Goal: Information Seeking & Learning: Learn about a topic

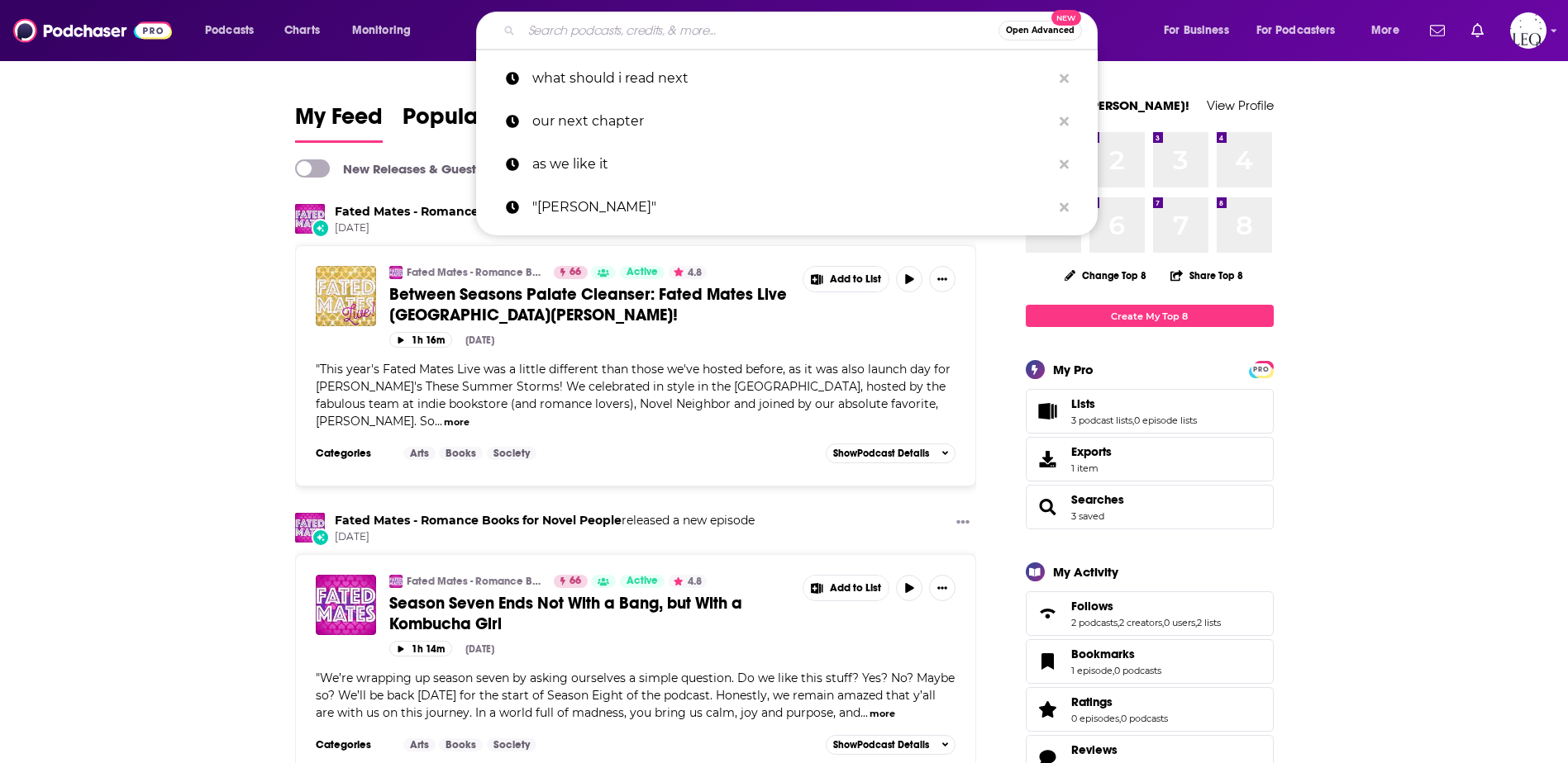
click at [591, 35] on input "Search podcasts, credits, & more..." at bounding box center [760, 30] width 477 height 27
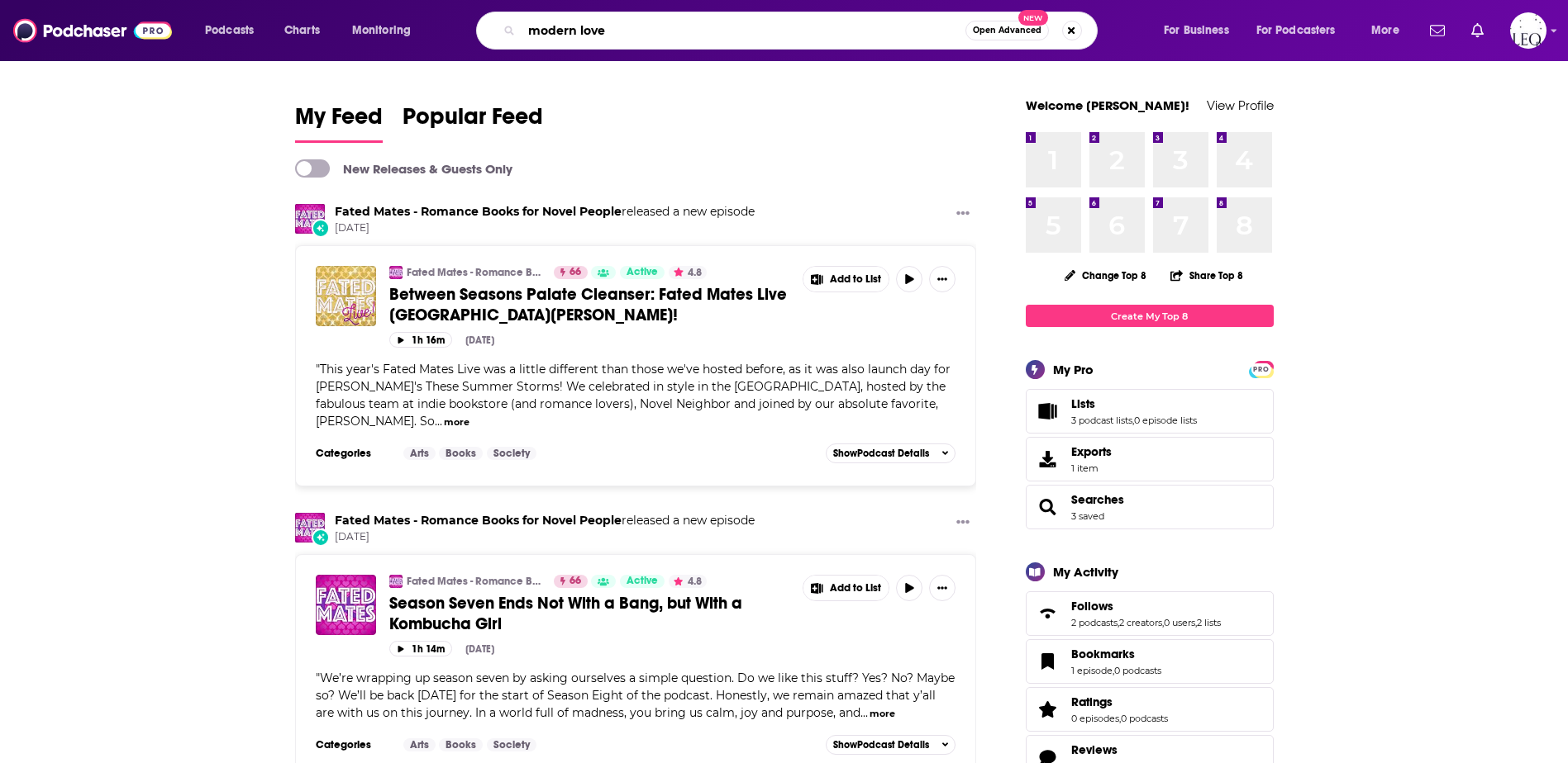
type input "modern love"
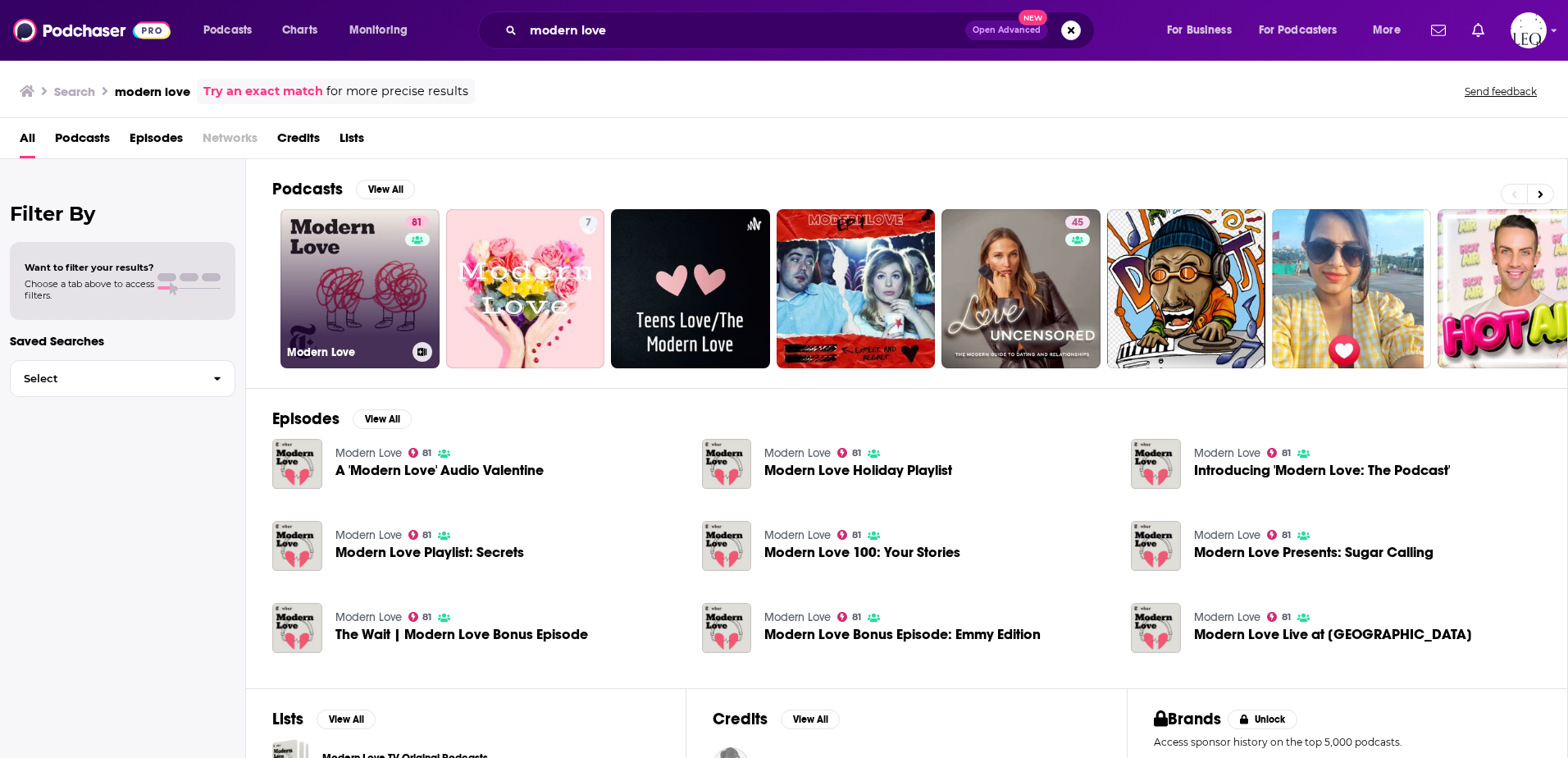
click at [336, 275] on link "81 Modern Love" at bounding box center [360, 289] width 159 height 159
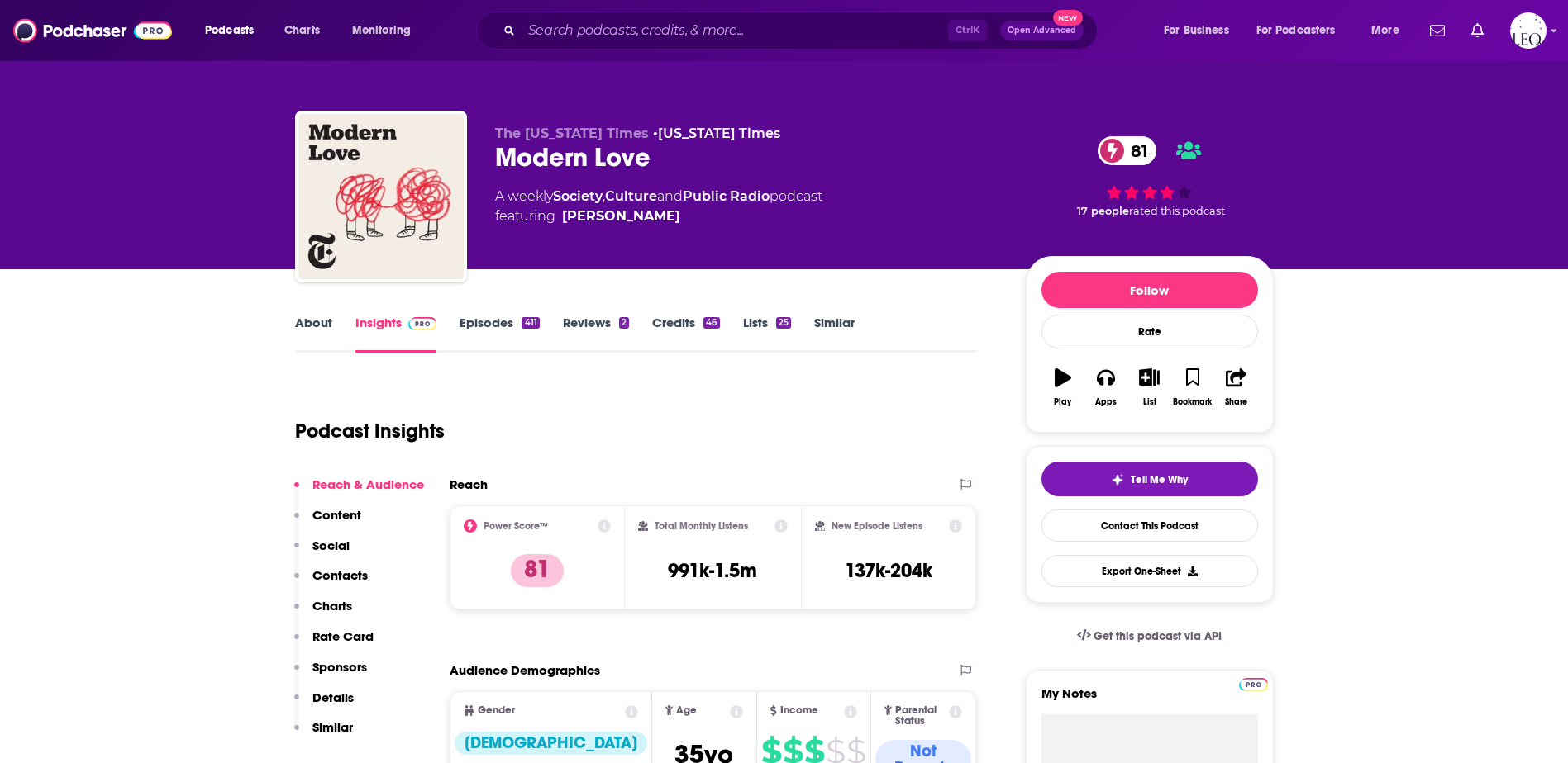
click at [475, 320] on link "Episodes 411" at bounding box center [499, 334] width 79 height 38
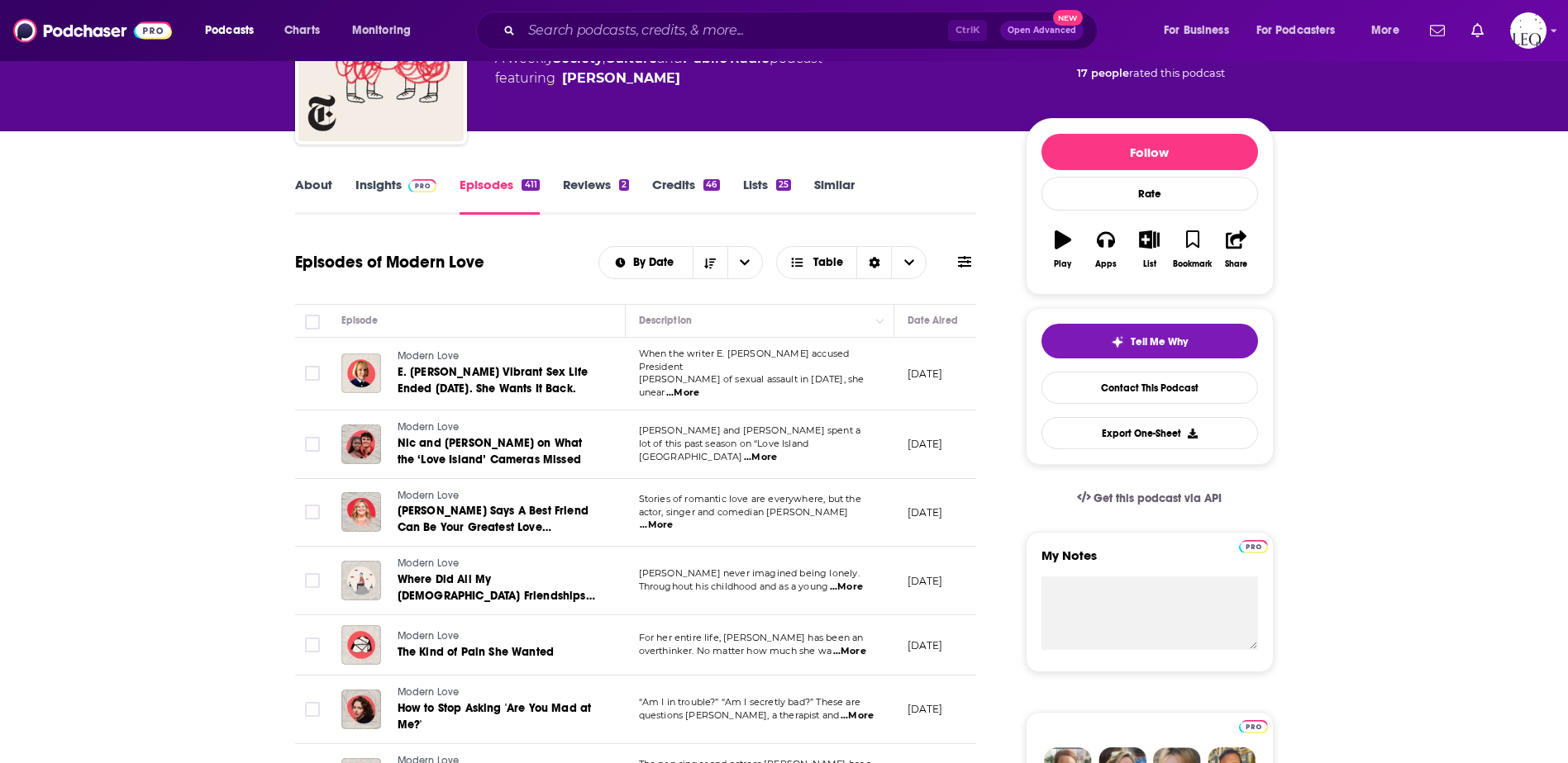
scroll to position [275, 0]
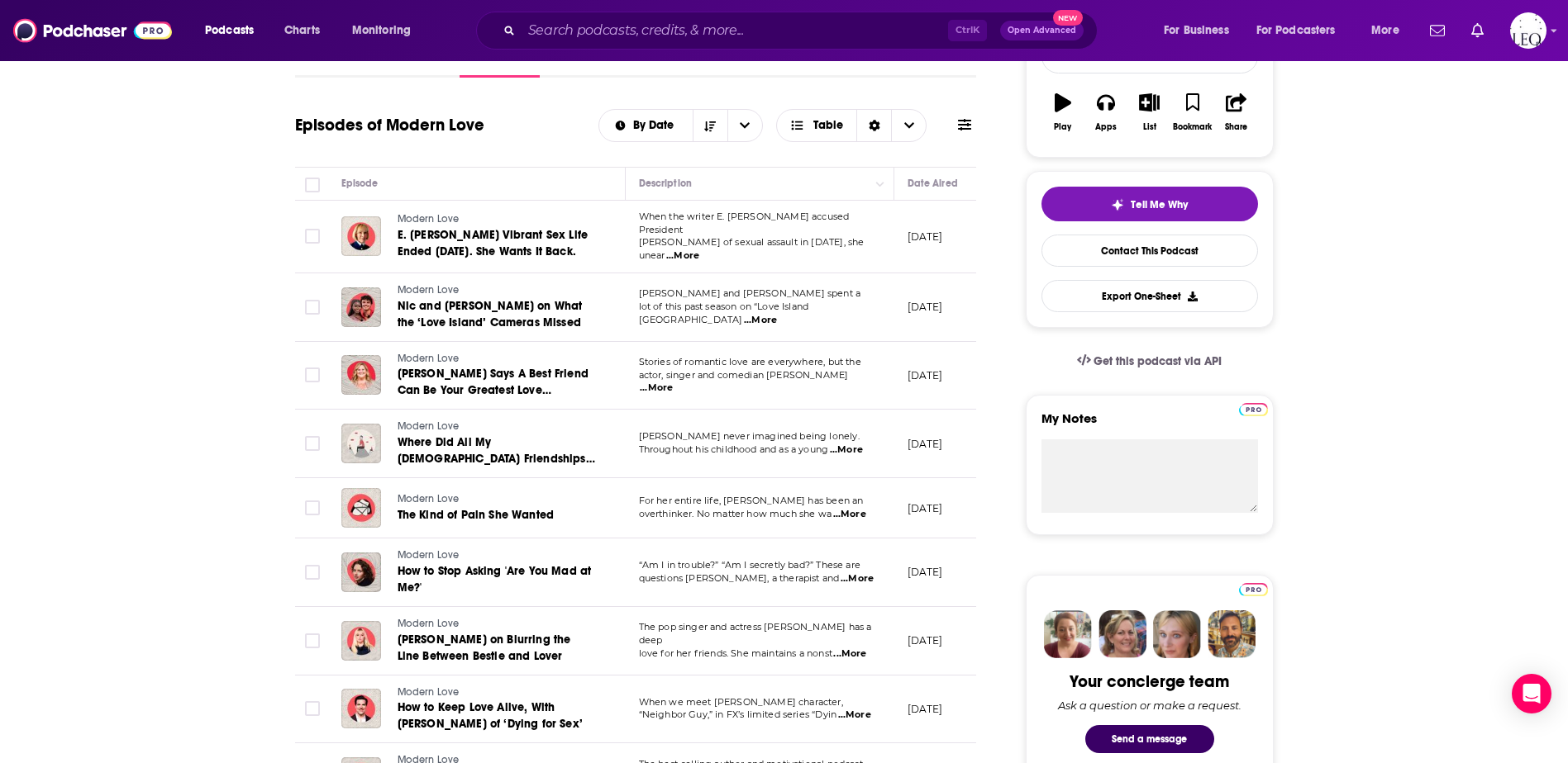
click at [851, 510] on span "...More" at bounding box center [849, 514] width 33 height 13
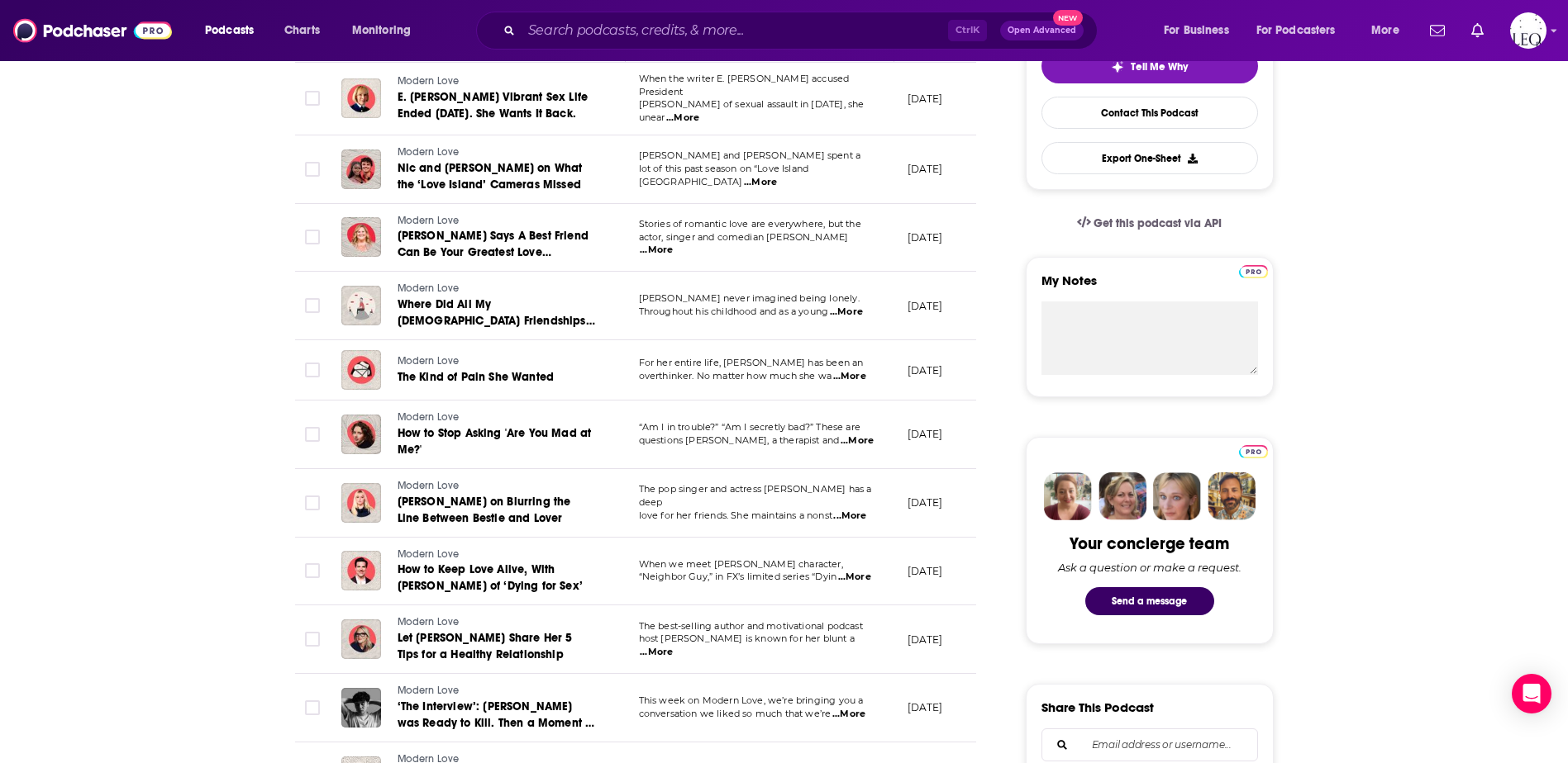
scroll to position [688, 0]
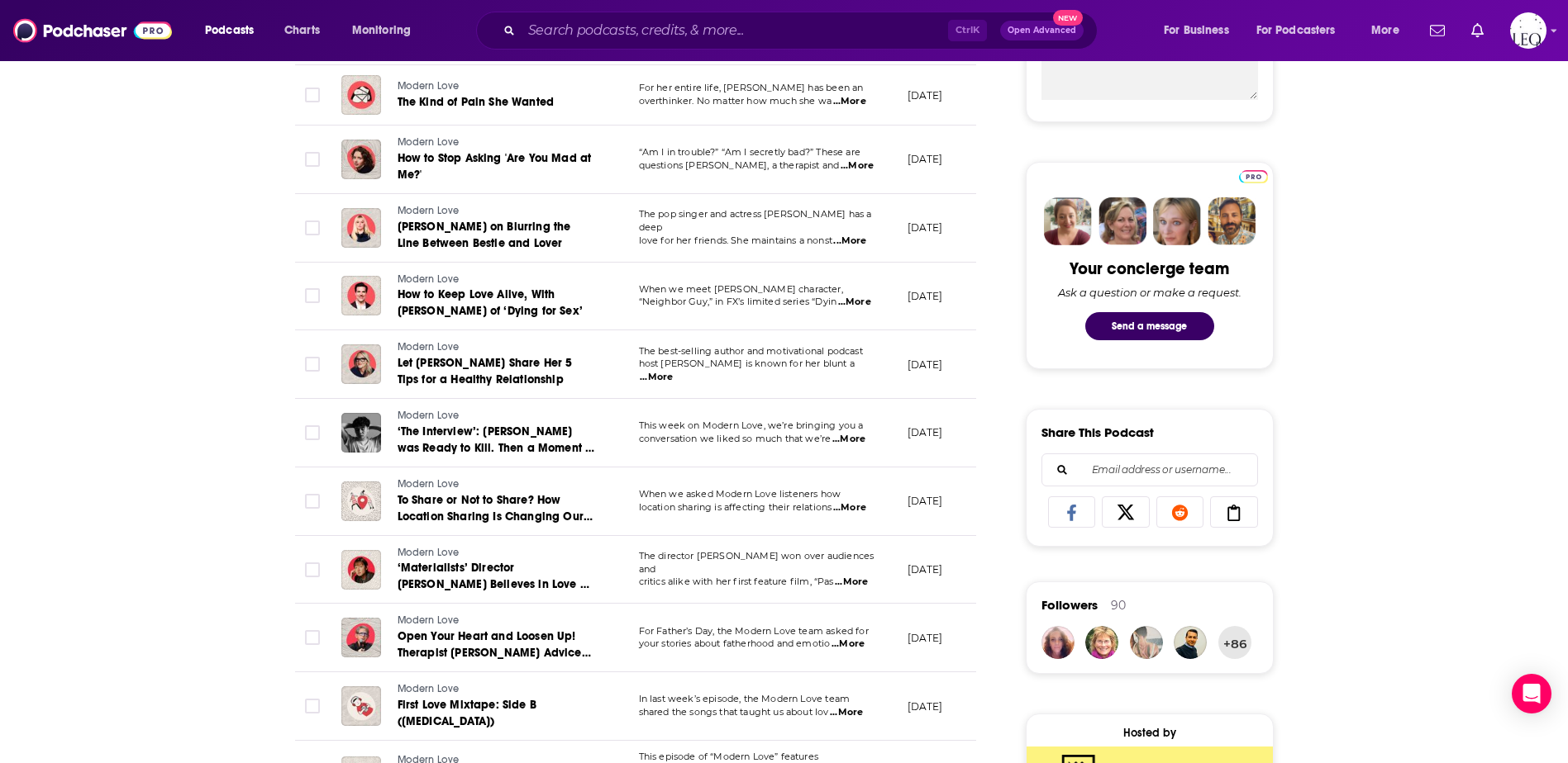
click at [868, 298] on span "...More" at bounding box center [855, 302] width 33 height 13
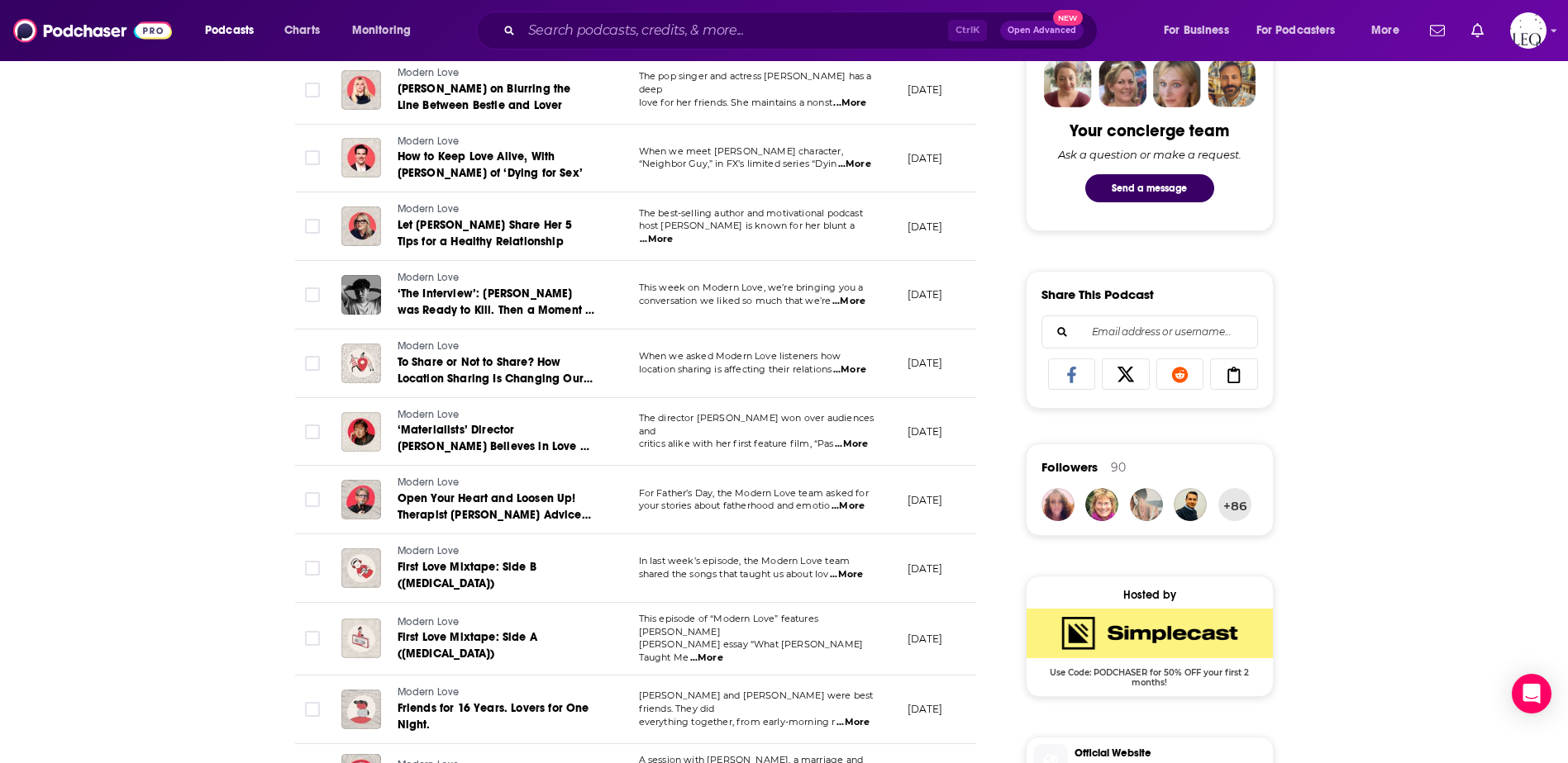
scroll to position [964, 0]
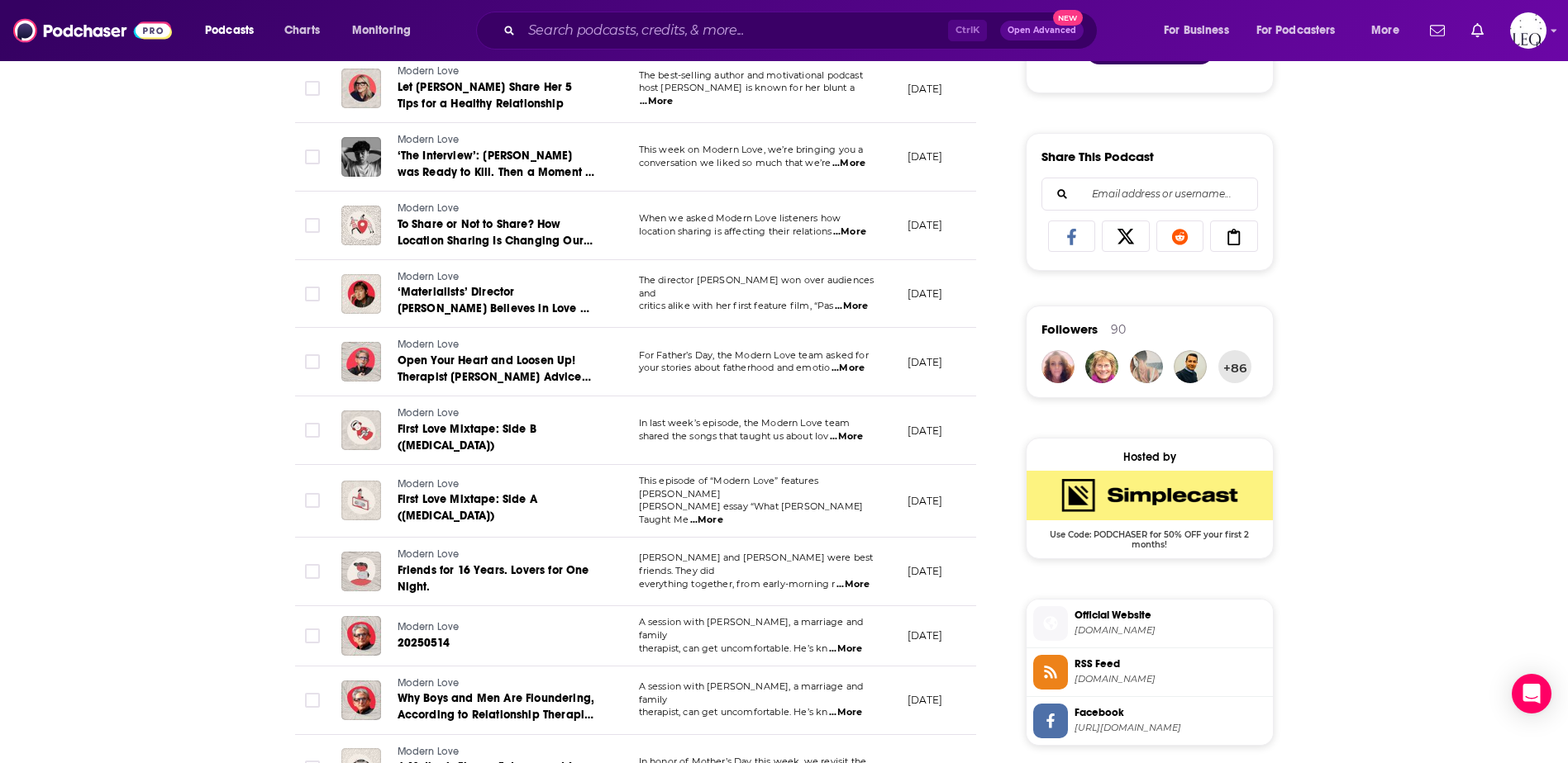
drag, startPoint x: 1517, startPoint y: 281, endPoint x: 1389, endPoint y: 3, distance: 306.1
